Goal: Information Seeking & Learning: Learn about a topic

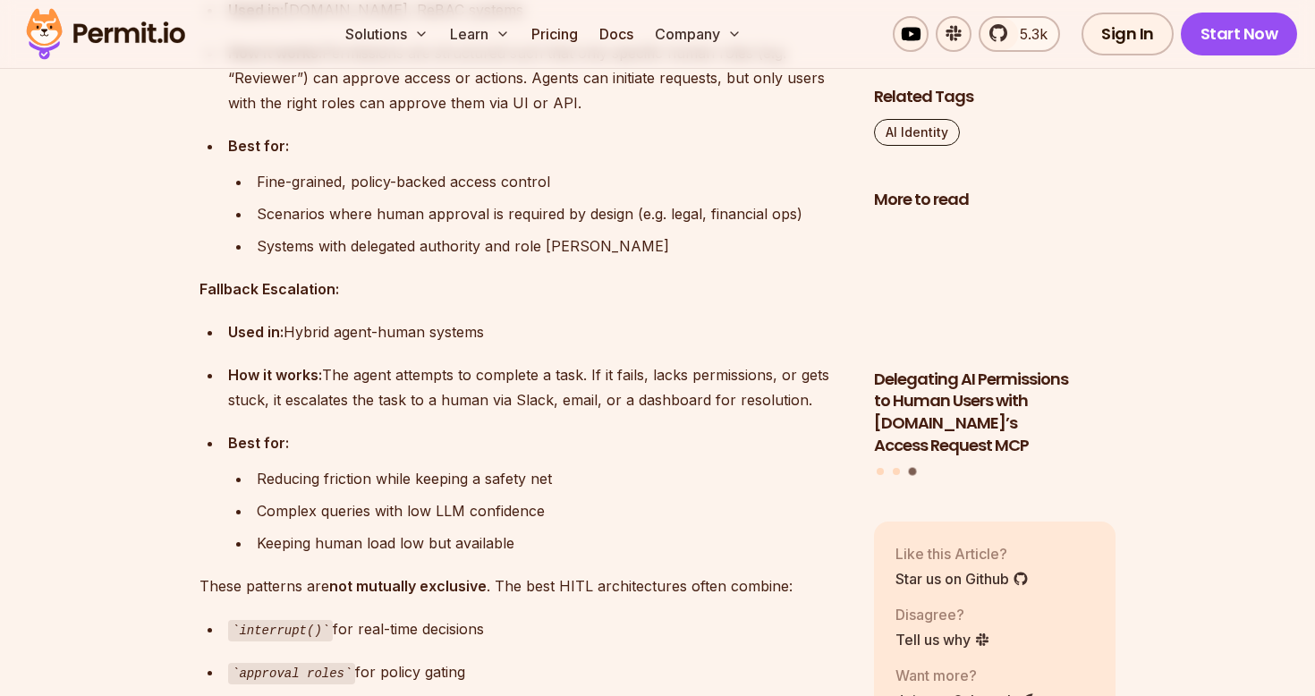
scroll to position [6870, 0]
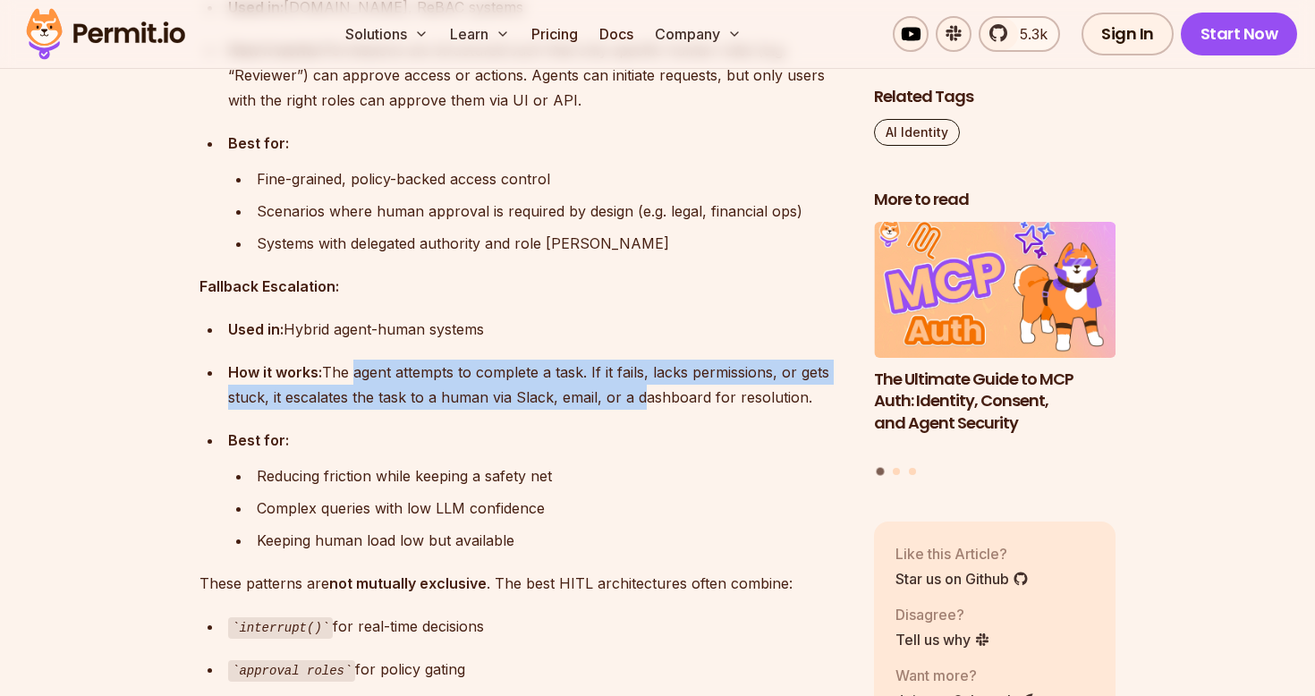
drag, startPoint x: 352, startPoint y: 382, endPoint x: 634, endPoint y: 402, distance: 282.4
click at [635, 402] on div "How it works: The agent attempts to complete a task. If it fails, lacks permiss…" at bounding box center [536, 385] width 617 height 50
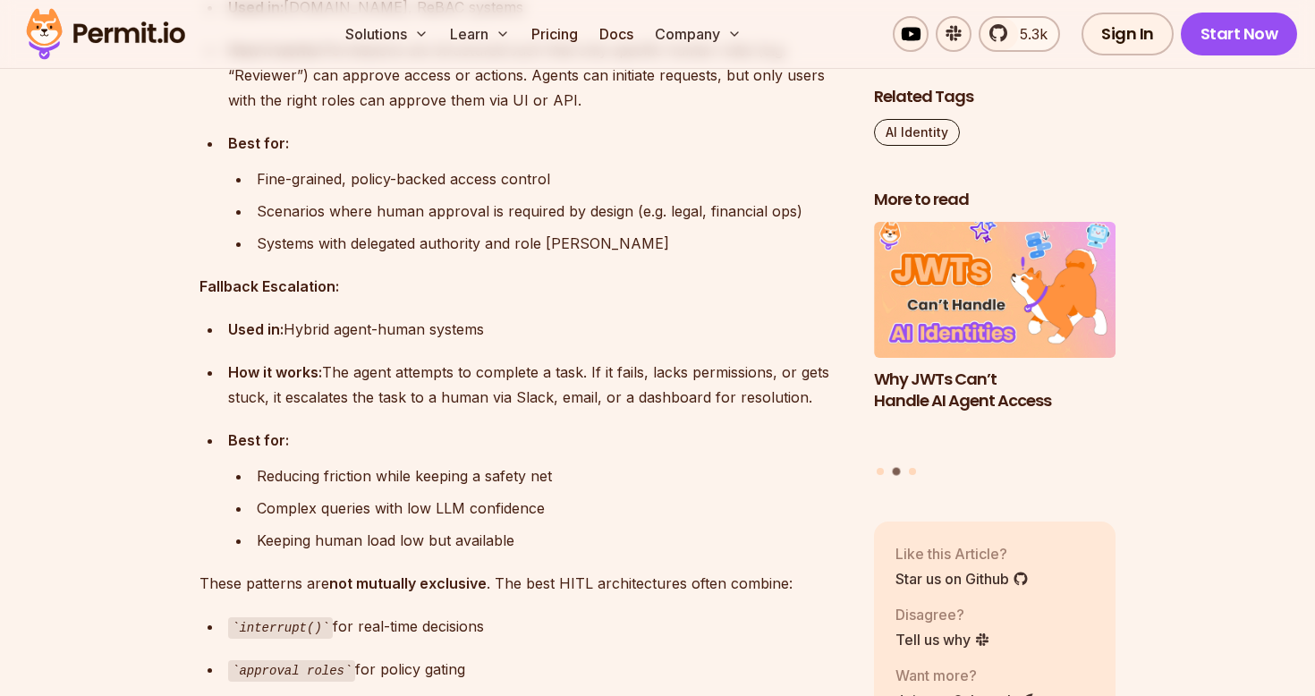
click at [702, 469] on div "Reducing friction while keeping a safety net" at bounding box center [551, 475] width 589 height 25
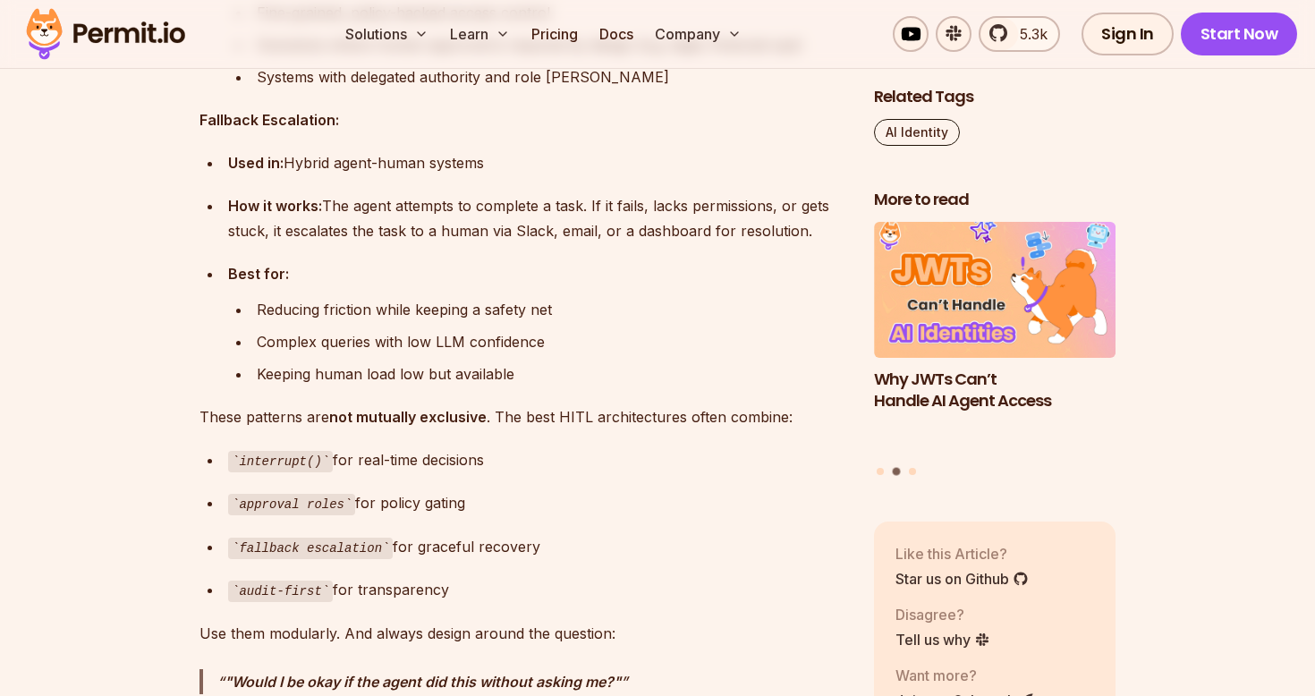
scroll to position [7009, 0]
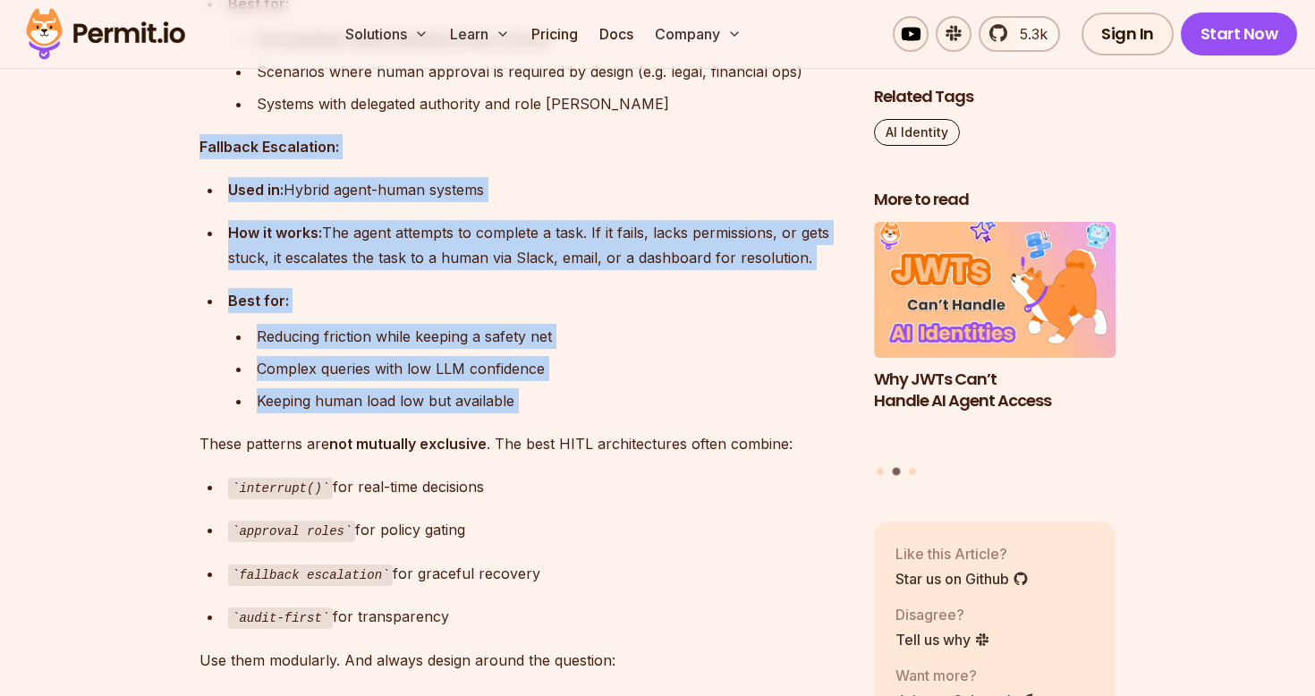
drag, startPoint x: 199, startPoint y: 147, endPoint x: 542, endPoint y: 428, distance: 443.5
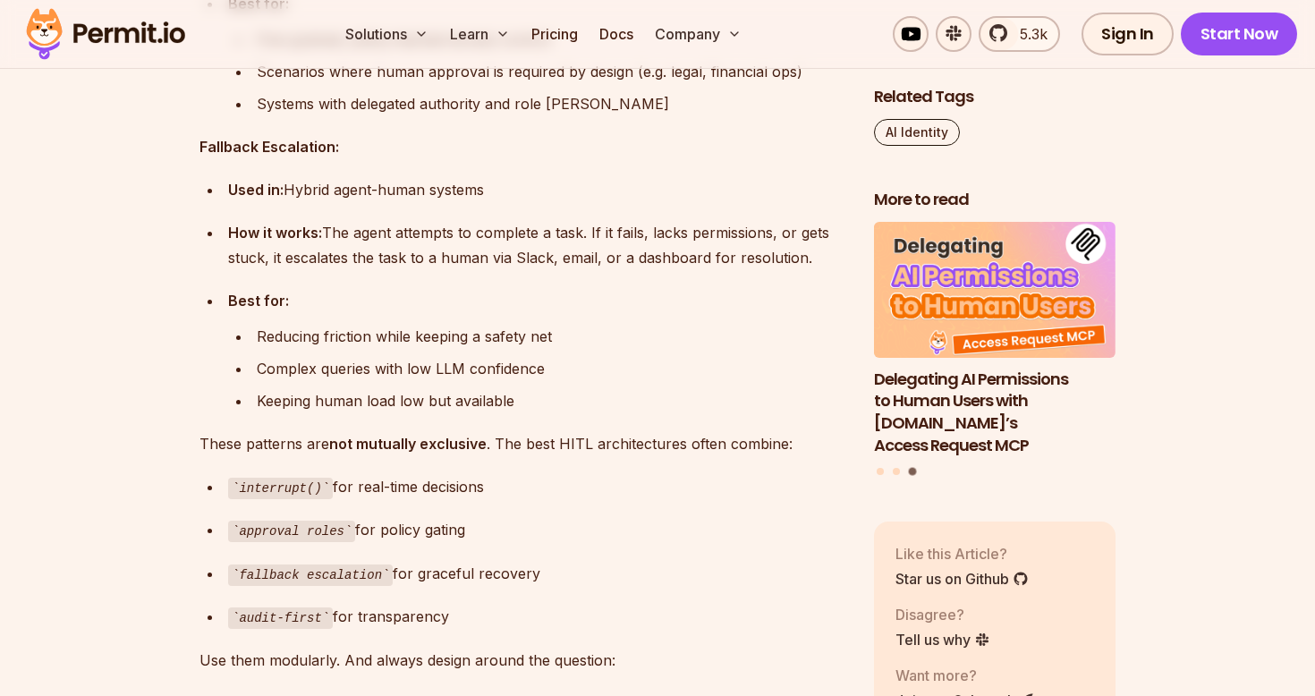
click at [274, 380] on div "Complex queries with low LLM confidence" at bounding box center [551, 368] width 589 height 25
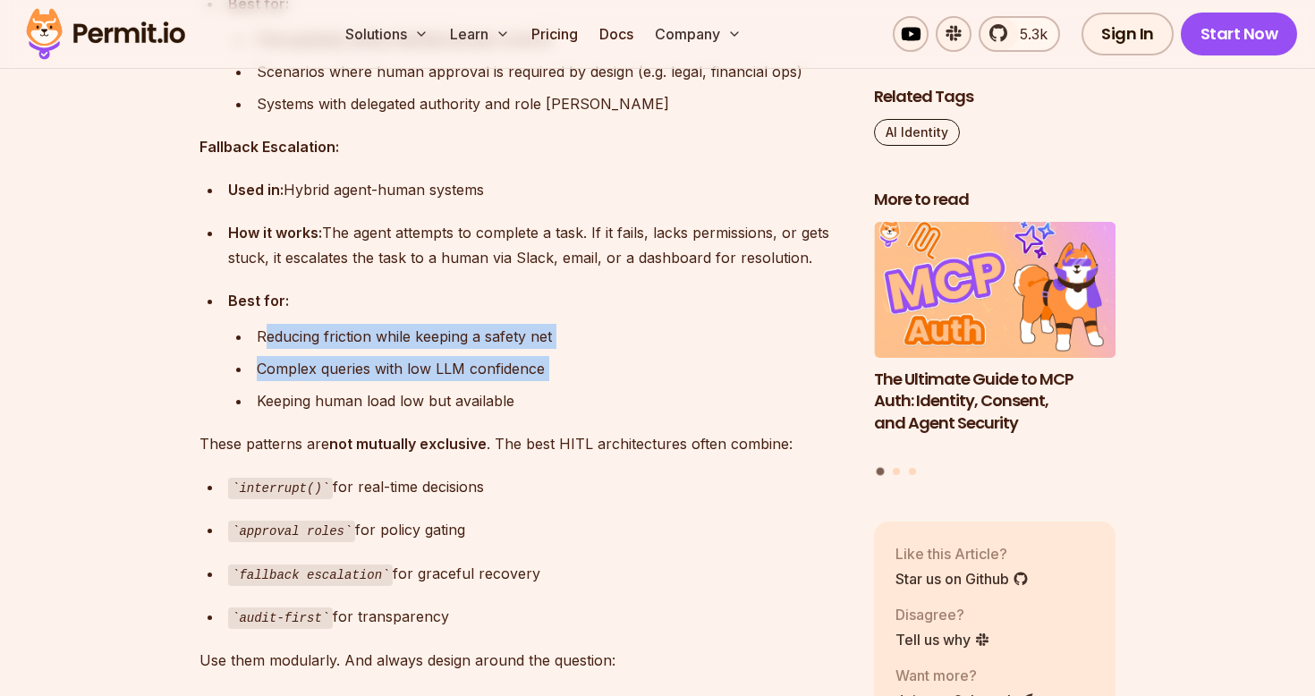
drag, startPoint x: 264, startPoint y: 332, endPoint x: 525, endPoint y: 384, distance: 266.3
click at [525, 384] on ul "Reducing friction while keeping a safety net Complex queries with low LLM confi…" at bounding box center [536, 368] width 617 height 89
click at [286, 356] on ul "Reducing friction while keeping a safety net Complex queries with low LLM confi…" at bounding box center [536, 368] width 617 height 89
drag, startPoint x: 256, startPoint y: 366, endPoint x: 551, endPoint y: 374, distance: 295.3
click at [551, 374] on div "Complex queries with low LLM confidence" at bounding box center [551, 368] width 589 height 25
